Goal: Transaction & Acquisition: Purchase product/service

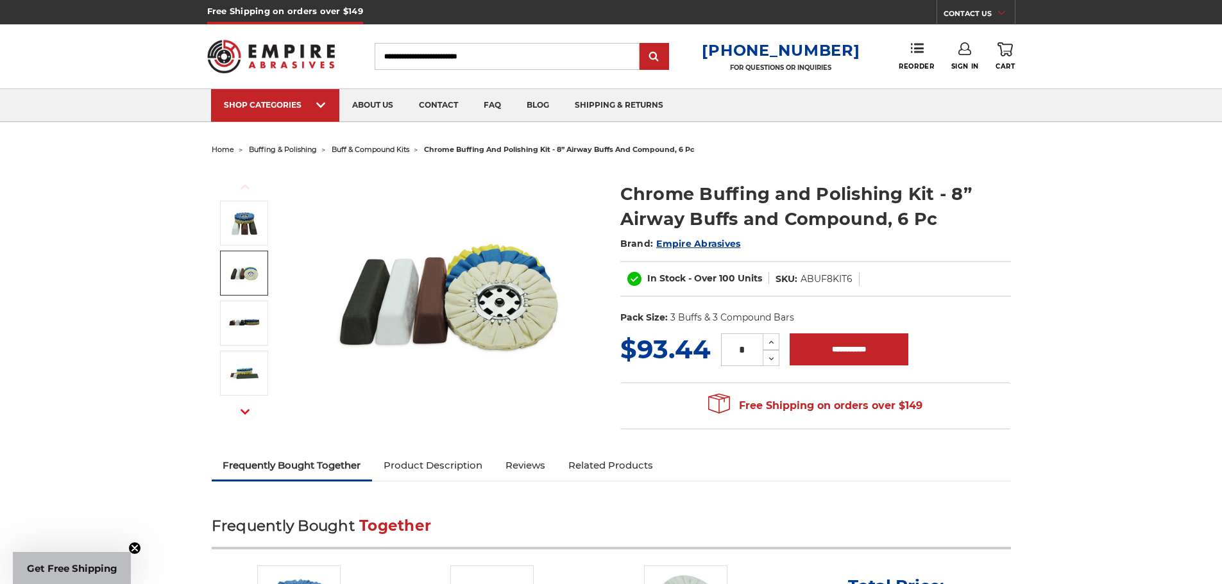
click at [228, 273] on img at bounding box center [244, 273] width 32 height 32
click at [0, 0] on div at bounding box center [0, 0] width 0 height 0
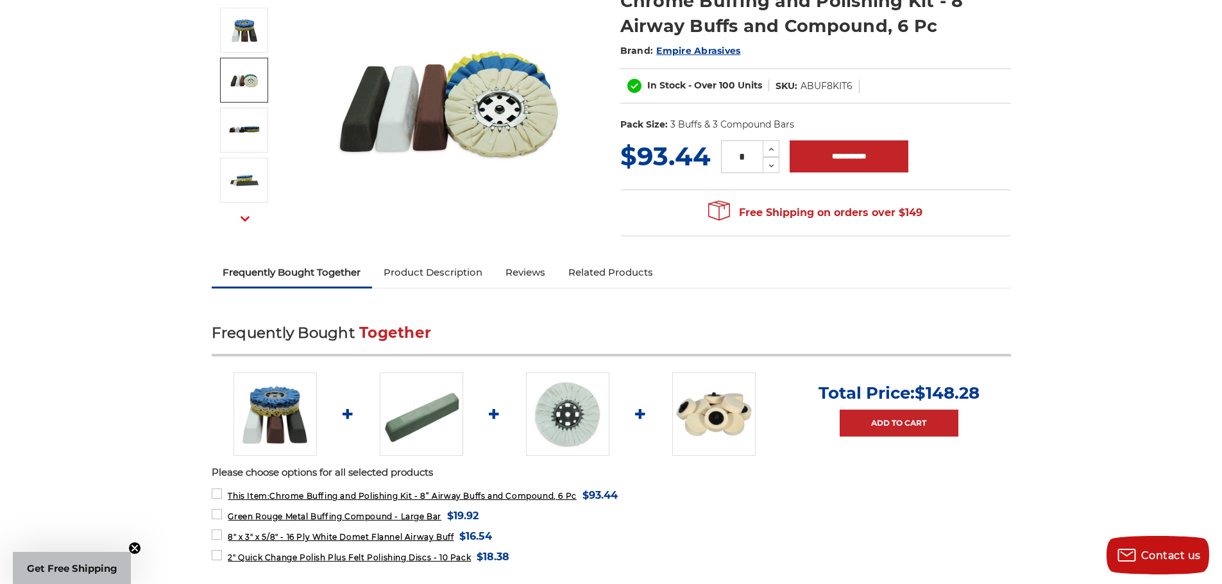
scroll to position [192, 0]
click at [717, 429] on img at bounding box center [713, 414] width 83 height 83
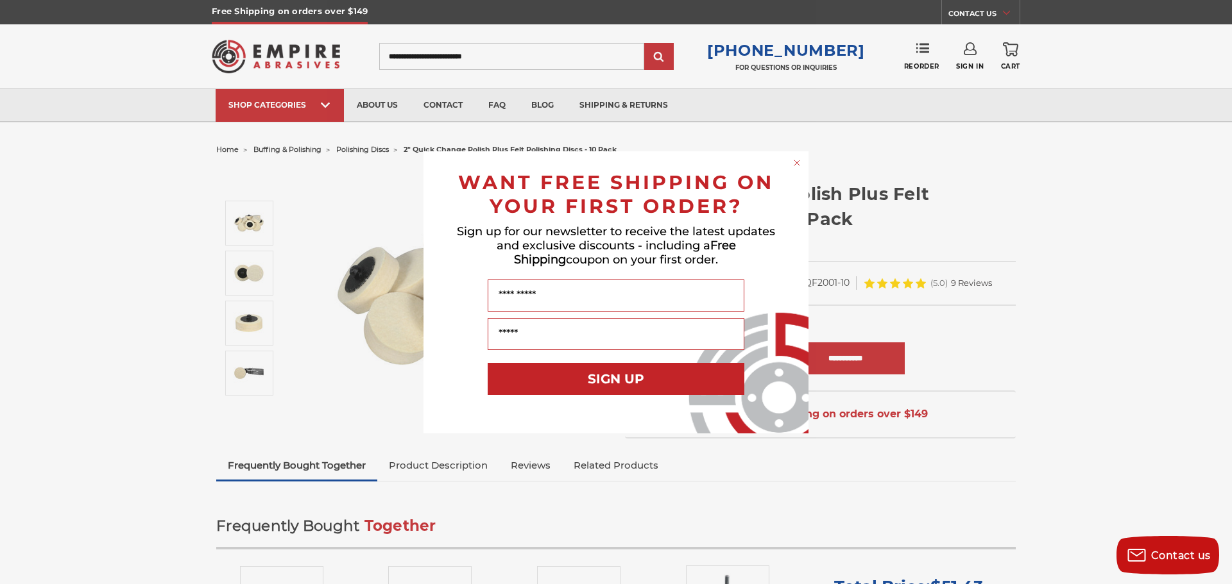
click at [346, 406] on div "Close dialog WANT FREE SHIPPING ON YOUR FIRST ORDER? Sign up for our newsletter…" at bounding box center [616, 292] width 1232 height 584
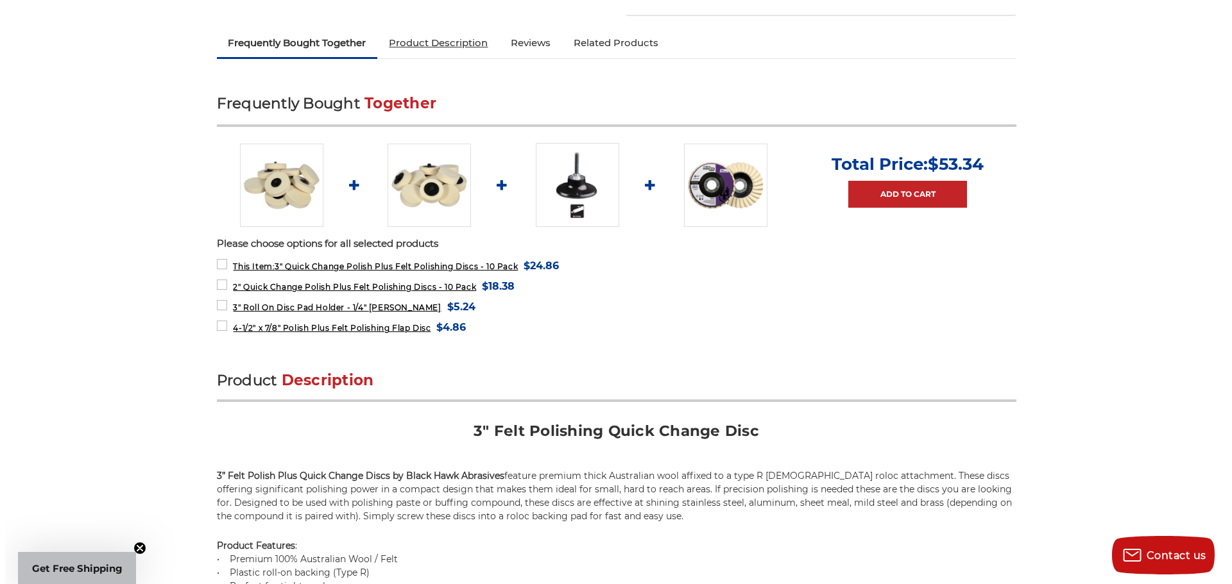
scroll to position [449, 0]
